Goal: Information Seeking & Learning: Learn about a topic

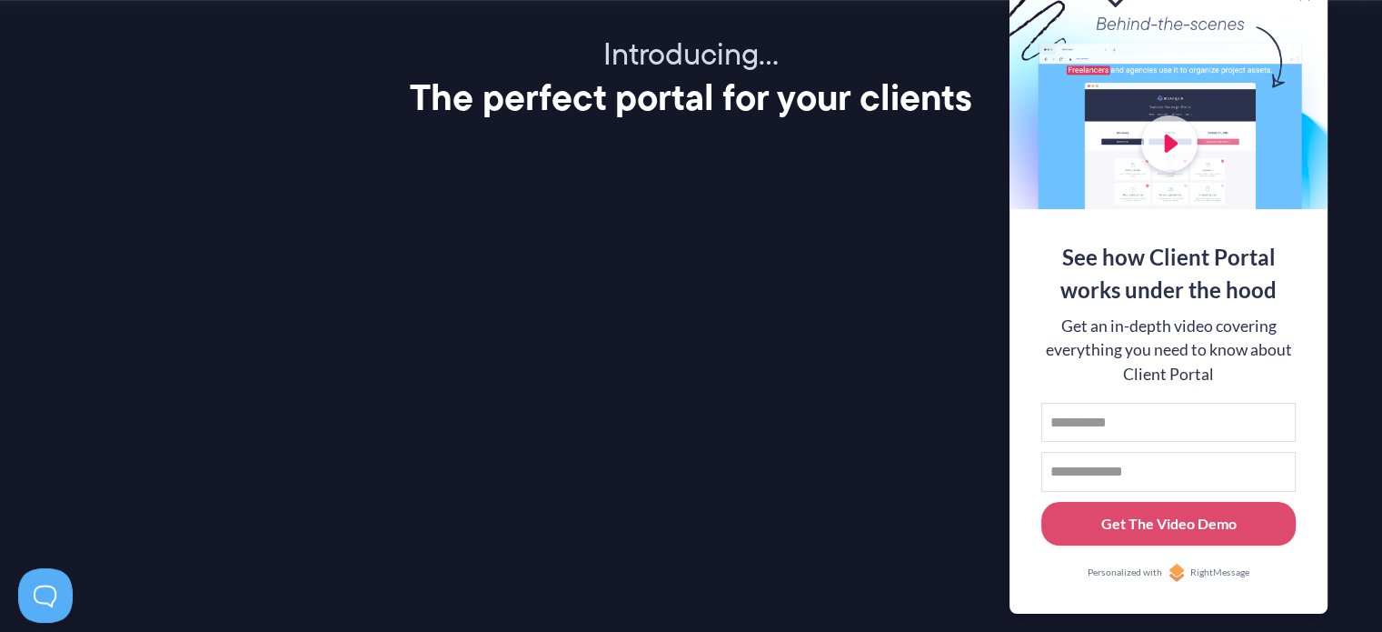
scroll to position [2363, 0]
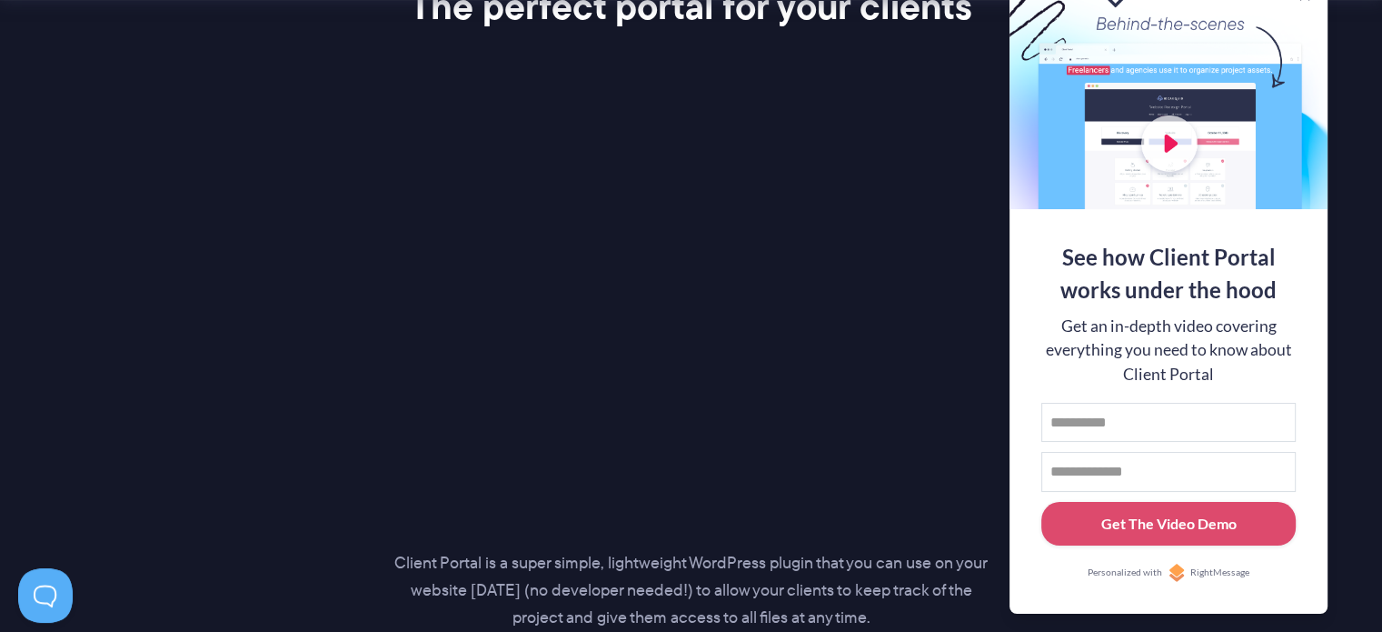
click at [893, 571] on p "Client Portal is a super simple, lightweight WordPress plugin that you can use …" at bounding box center [691, 591] width 594 height 82
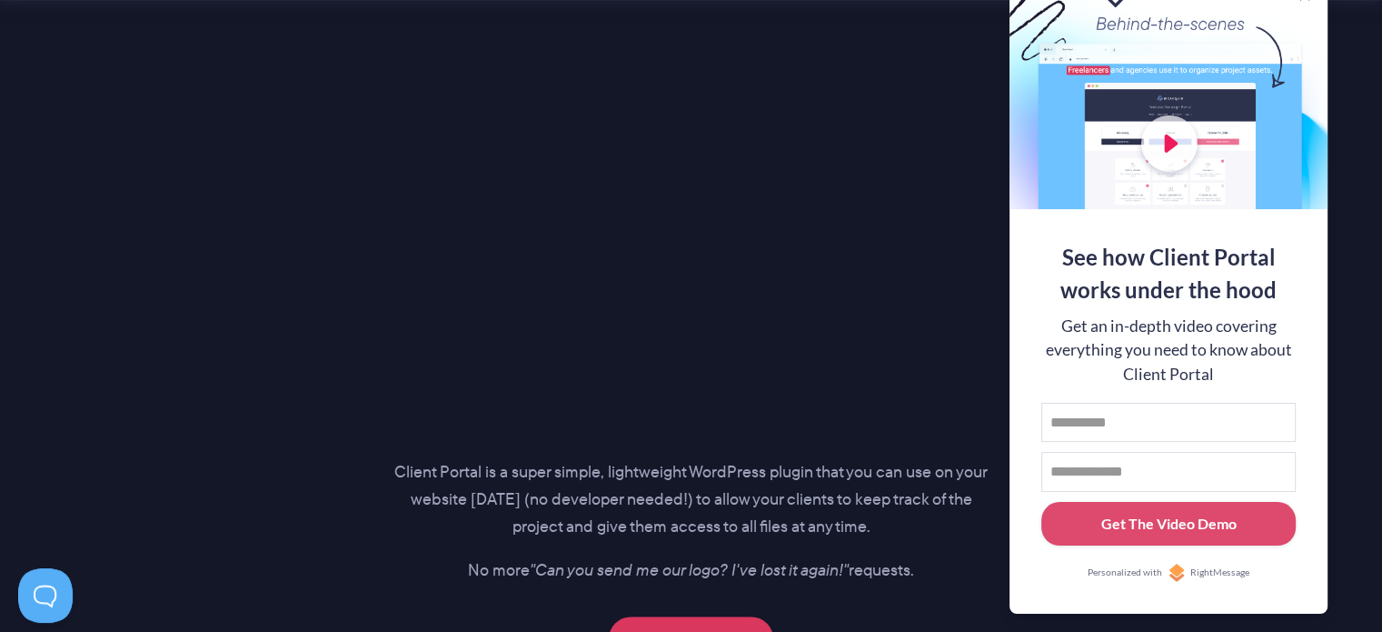
scroll to position [2726, 0]
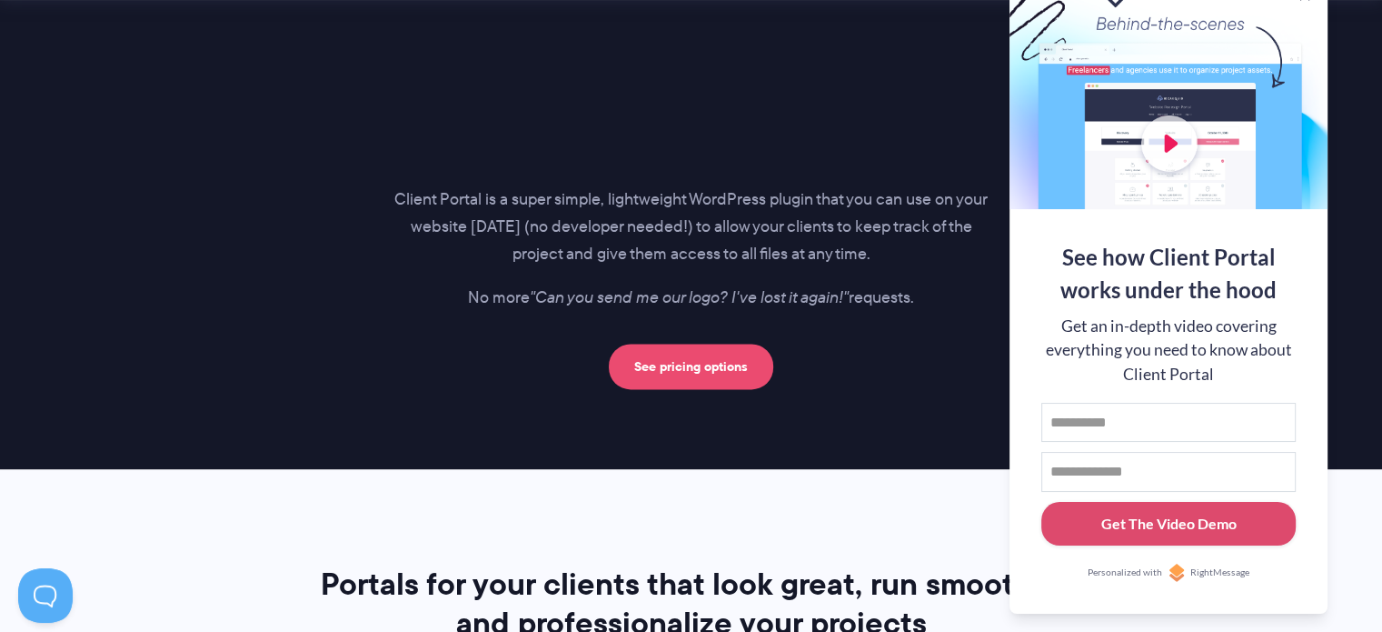
click at [690, 363] on link "See pricing options" at bounding box center [691, 366] width 164 height 45
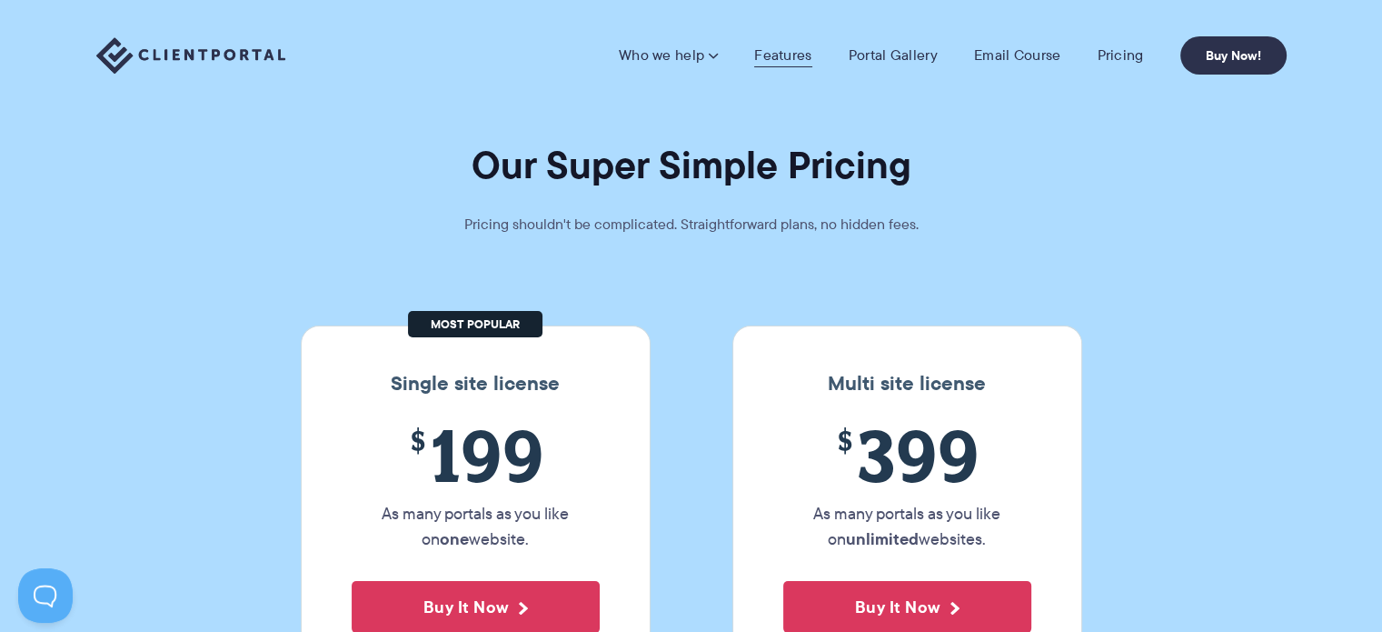
click at [807, 50] on link "Features" at bounding box center [782, 55] width 57 height 18
